Goal: Transaction & Acquisition: Subscribe to service/newsletter

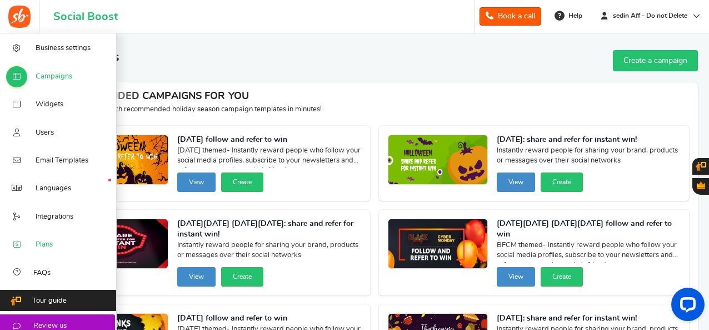
click at [42, 250] on span "Plans" at bounding box center [44, 245] width 17 height 10
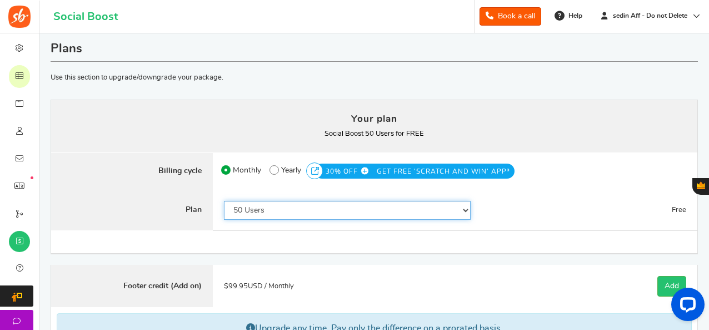
click at [324, 203] on select "50 Users 500 Users 2000 Users 5000 Users 10000 Users 15000 Users 25000 Users En…" at bounding box center [347, 210] width 247 height 19
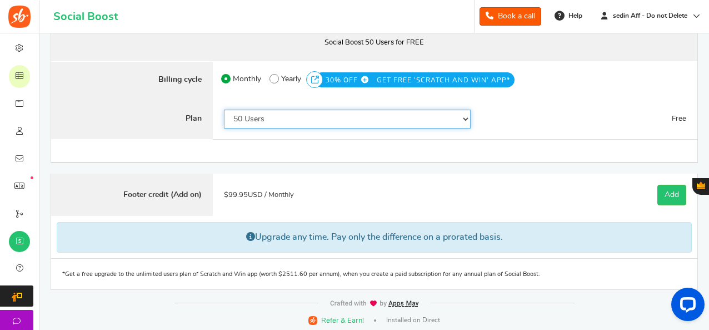
scroll to position [92, 0]
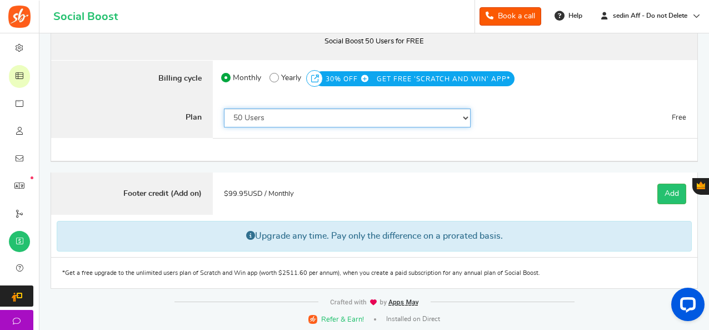
click at [301, 121] on select "50 Users 500 Users 2000 Users 5000 Users 10000 Users 15000 Users 25000 Users En…" at bounding box center [347, 117] width 247 height 19
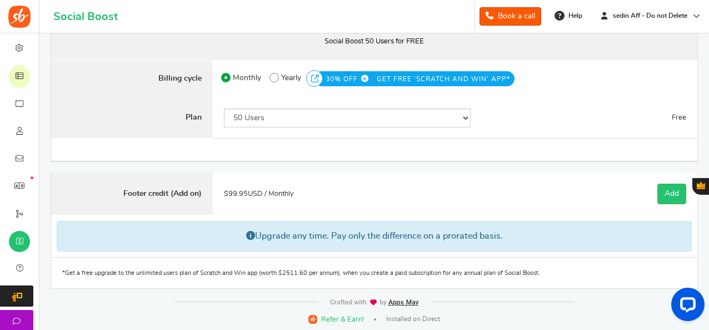
click at [521, 120] on div "$ 0.00 USD / Monthly Paid $0.00 USD / Monthly Paid $ 0.00 USD / Monthly $ 0.00 …" at bounding box center [590, 117] width 216 height 41
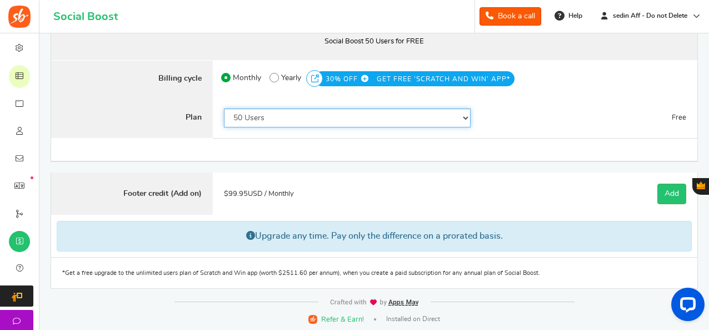
click at [422, 121] on select "50 Users 500 Users 2000 Users 5000 Users 10000 Users 15000 Users 25000 Users En…" at bounding box center [347, 117] width 247 height 19
select select "820"
click at [224, 108] on select "50 Users 500 Users 2000 Users 5000 Users 10000 Users 15000 Users 25000 Users En…" at bounding box center [347, 117] width 247 height 19
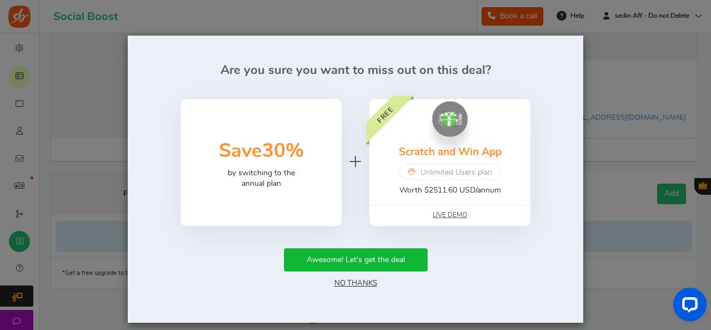
click at [360, 284] on link "No Thanks" at bounding box center [356, 283] width 43 height 8
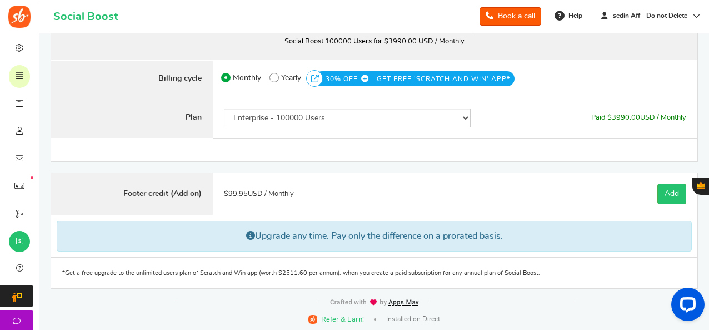
click at [621, 117] on span "3990.00" at bounding box center [626, 117] width 28 height 7
copy span "3990.00"
click at [552, 116] on div "$ 3990.00 USD / Monthly Paid $3,990.00 USD / Monthly Paid $ 3990.00 USD / Month…" at bounding box center [590, 117] width 216 height 41
click at [281, 75] on span "Yearly" at bounding box center [291, 78] width 20 height 16
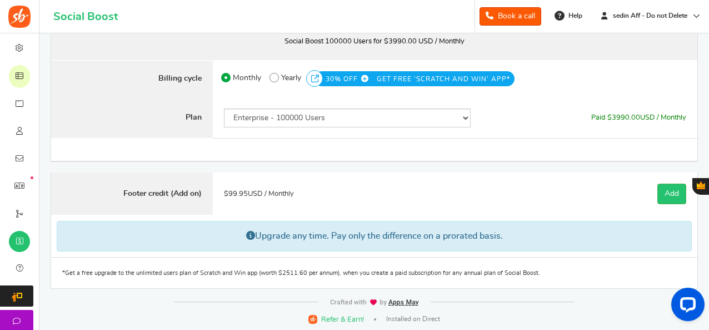
click at [277, 75] on input "50% OFF Limited time offer! Yearly 30% OFF GET FREE 'SCRATCH AND WIN' APP*" at bounding box center [273, 74] width 7 height 7
radio input "true"
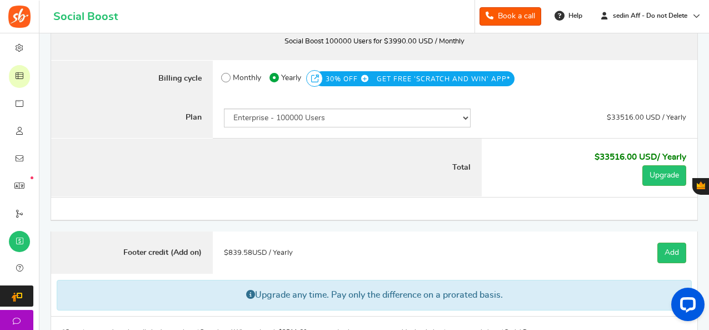
click at [623, 118] on span "$33516.00 USD / Yearly" at bounding box center [646, 117] width 79 height 7
